Goal: Information Seeking & Learning: Check status

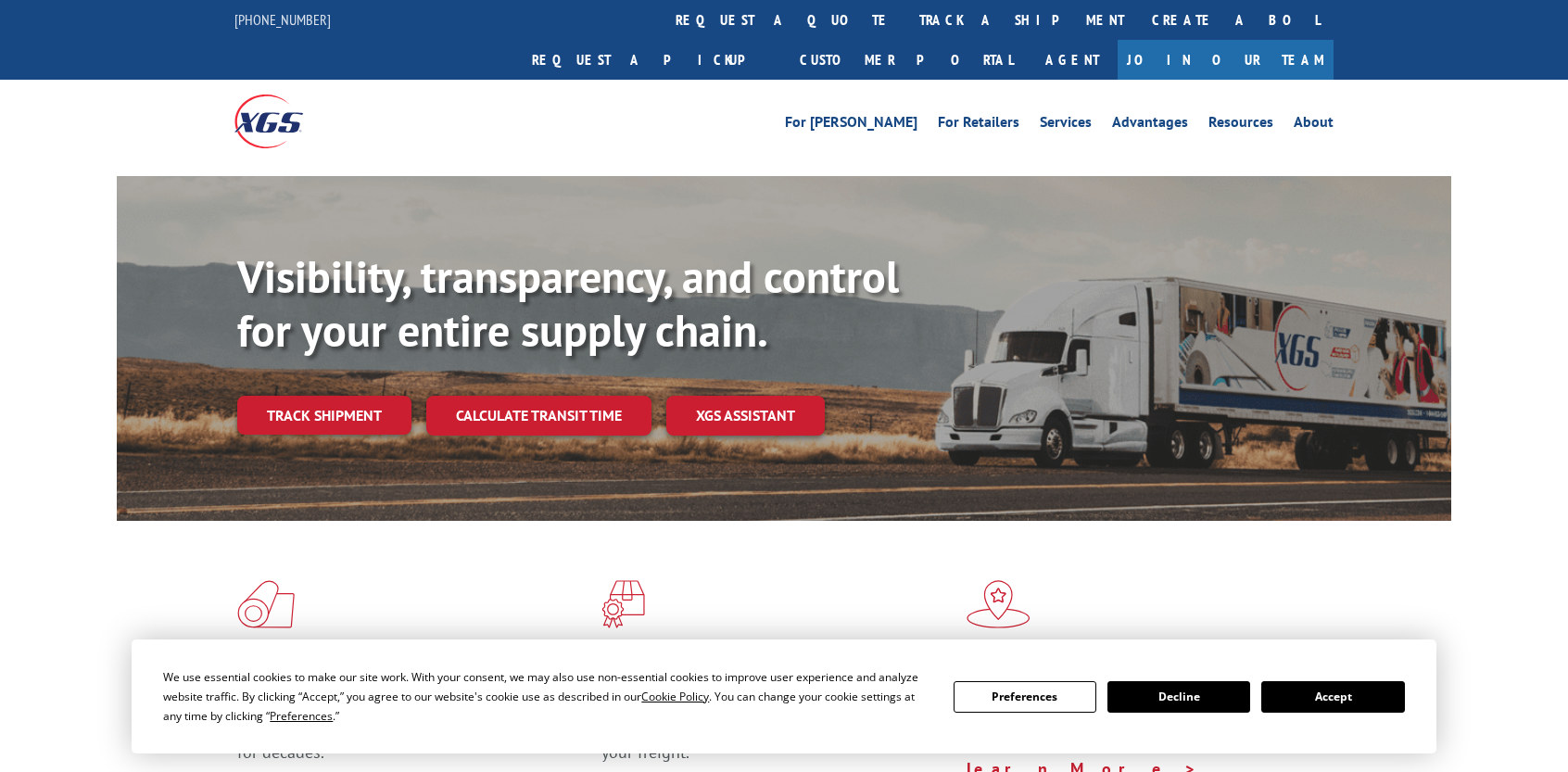
click at [695, 115] on div "For [PERSON_NAME] For Retailers Services Advantages Resources About For [PERSON…" at bounding box center [784, 121] width 1100 height 83
click at [906, 23] on link "track a shipment" at bounding box center [1022, 20] width 233 height 40
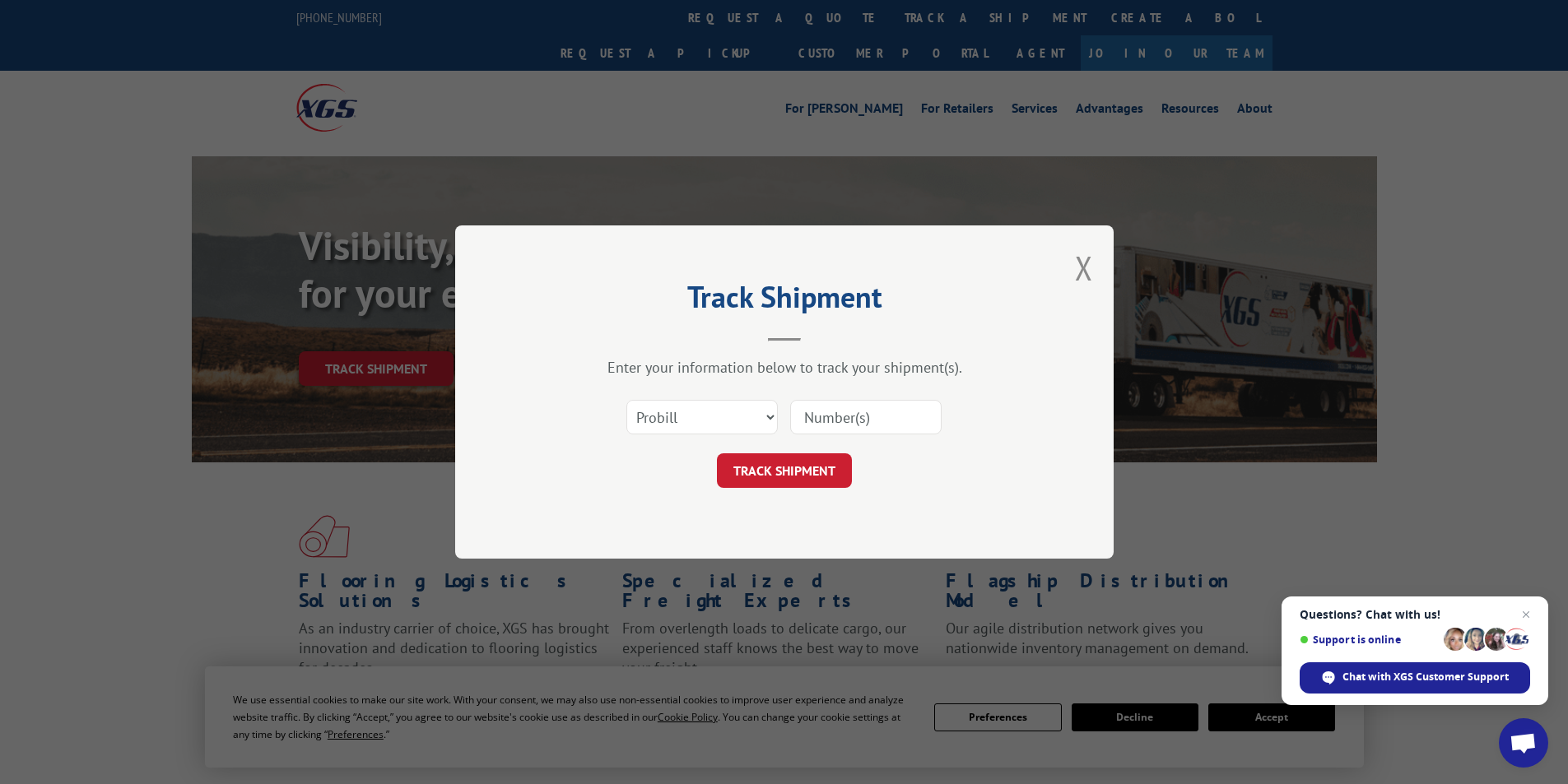
click at [832, 416] on input at bounding box center [866, 416] width 152 height 35
type input "17640304"
click at [836, 470] on button "TRACK SHIPMENT" at bounding box center [784, 470] width 135 height 35
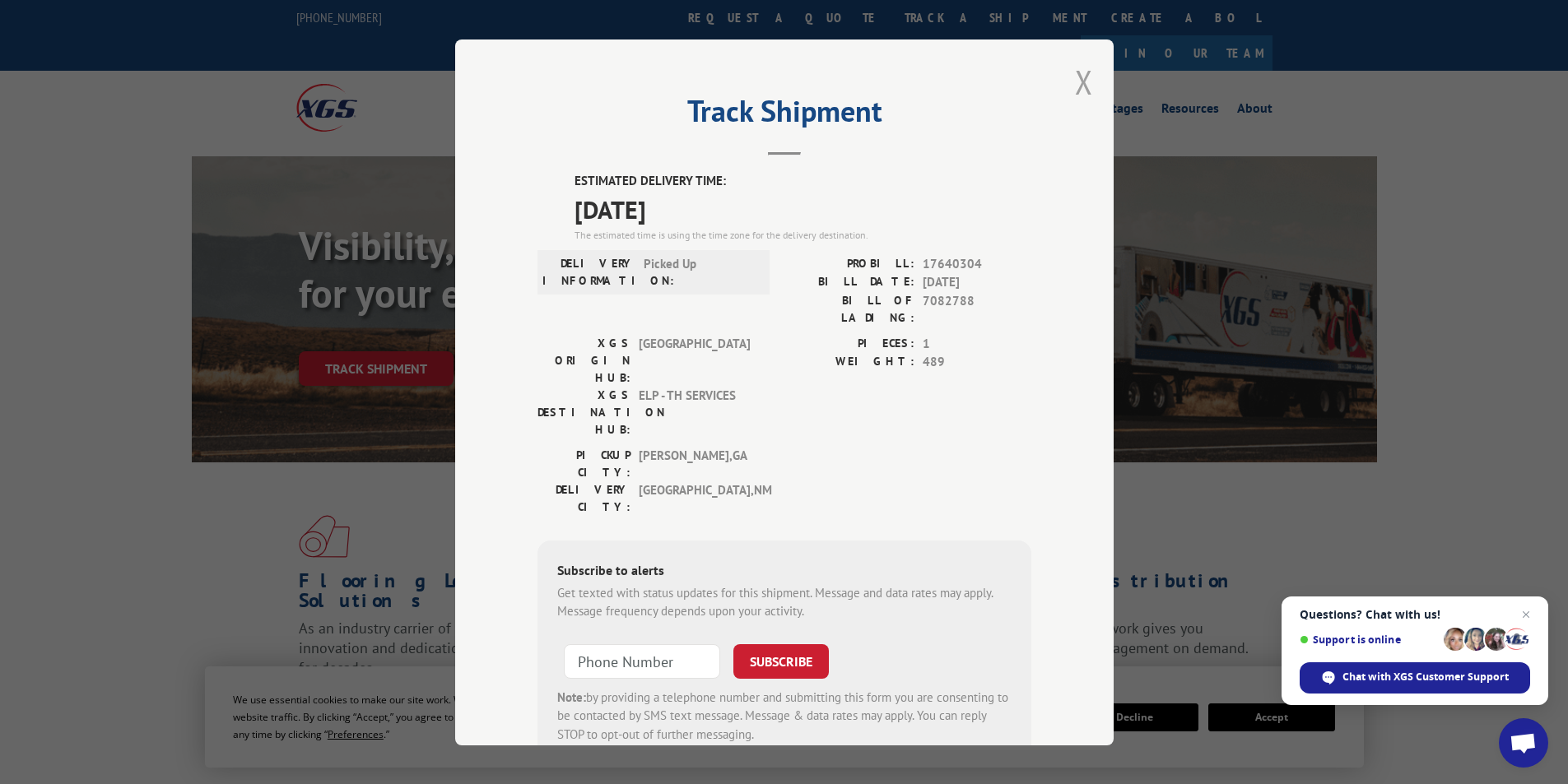
click at [1082, 92] on button "Close modal" at bounding box center [1084, 82] width 18 height 44
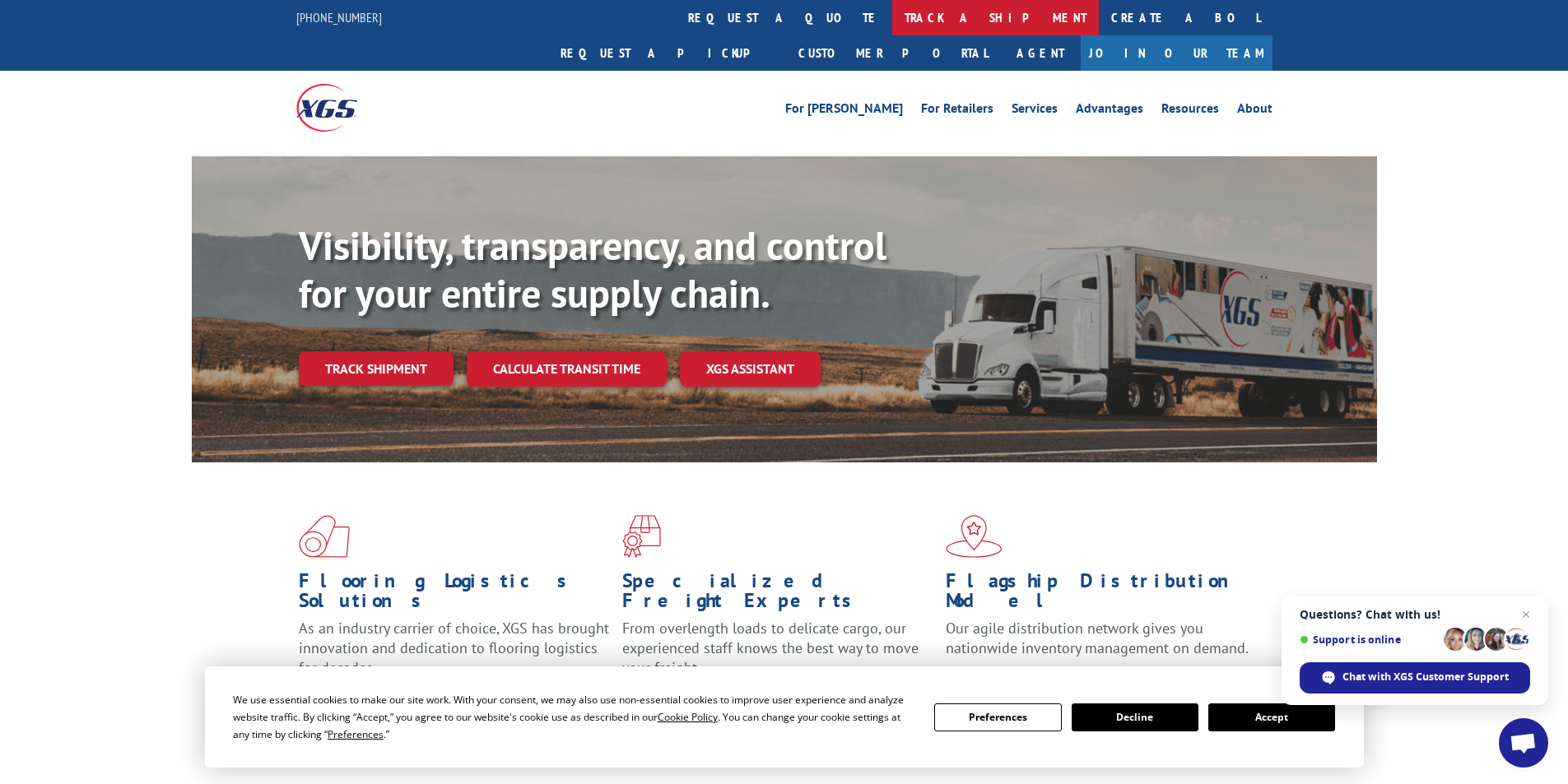
click at [892, 22] on link "track a shipment" at bounding box center [995, 18] width 207 height 35
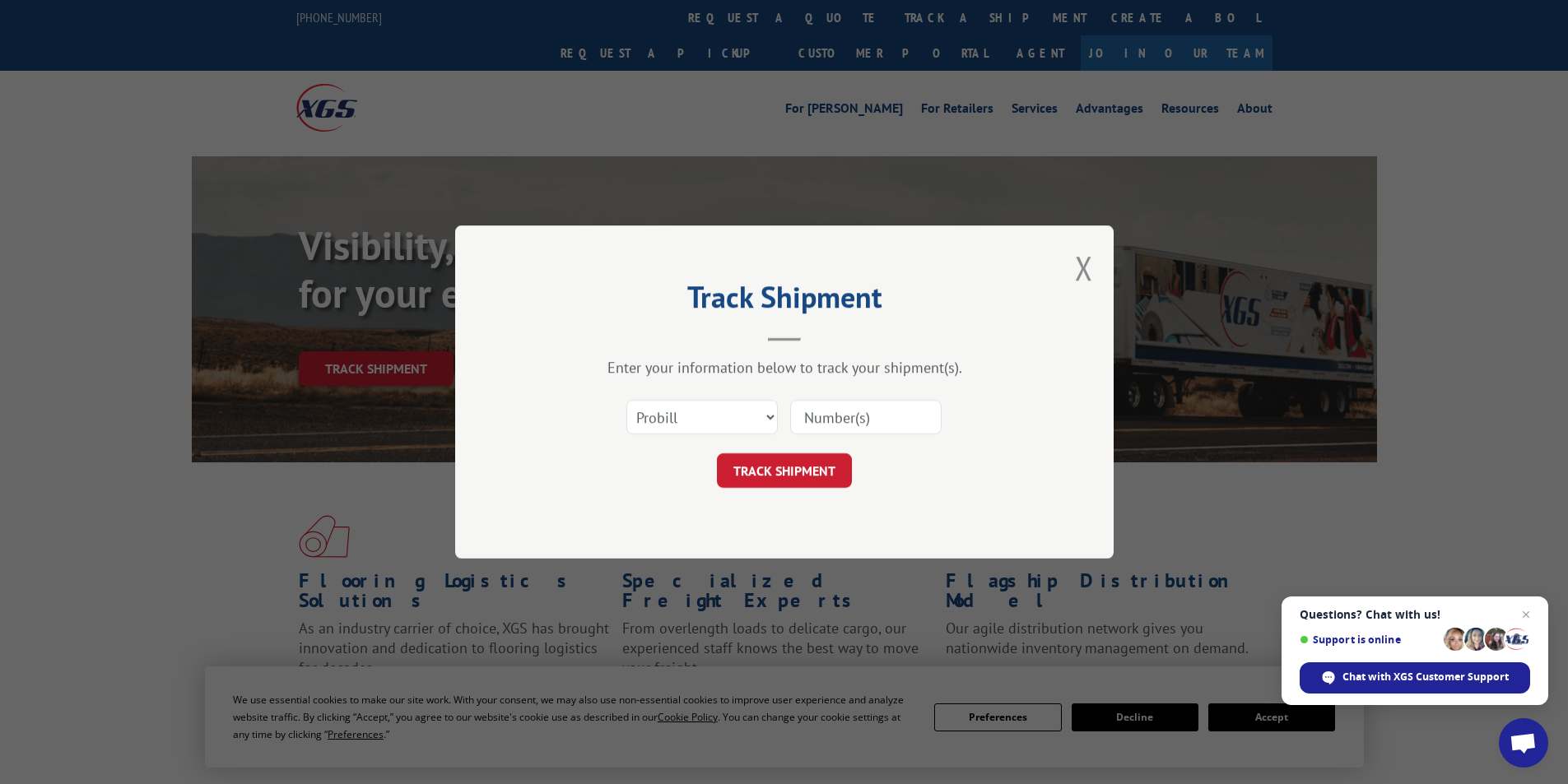
click at [846, 410] on input at bounding box center [866, 416] width 152 height 35
type input "17481334"
click at [785, 469] on button "TRACK SHIPMENT" at bounding box center [784, 470] width 135 height 35
